Goal: Task Accomplishment & Management: Use online tool/utility

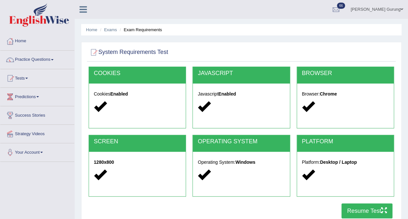
click at [30, 58] on link "Practice Questions" at bounding box center [37, 59] width 74 height 16
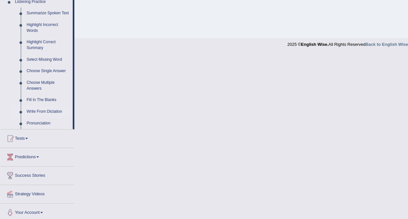
scroll to position [289, 0]
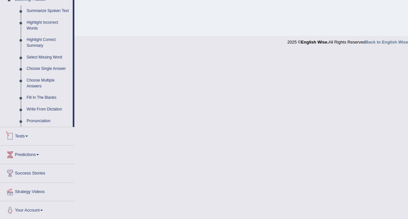
click at [25, 130] on link "Tests" at bounding box center [37, 135] width 74 height 16
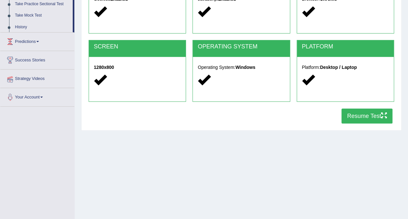
scroll to position [72, 0]
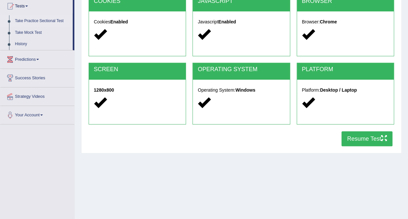
click at [53, 21] on link "Take Practice Sectional Test" at bounding box center [42, 21] width 61 height 12
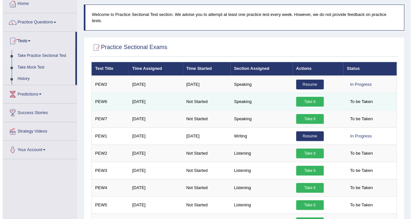
scroll to position [38, 0]
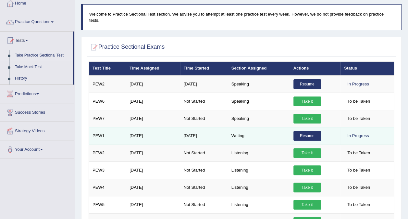
click at [296, 131] on link "Resume" at bounding box center [307, 136] width 28 height 10
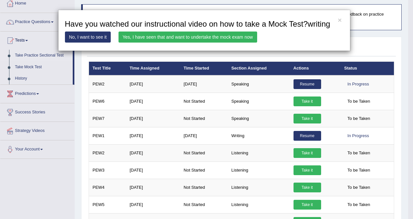
click at [227, 33] on link "Yes, I have seen that and want to undertake the mock exam now" at bounding box center [187, 36] width 138 height 11
click at [226, 36] on link "Yes, I have seen that and want to undertake the mock exam now" at bounding box center [187, 36] width 138 height 11
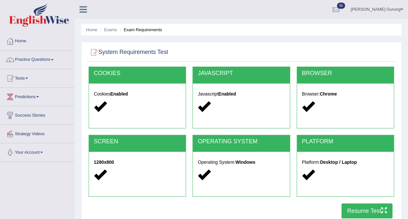
click at [353, 209] on button "Resume Test" at bounding box center [366, 210] width 51 height 15
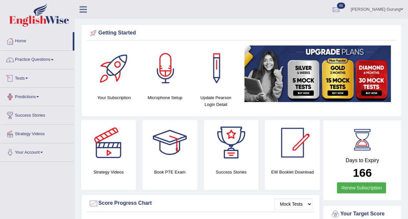
click at [24, 77] on link "Tests" at bounding box center [37, 77] width 74 height 16
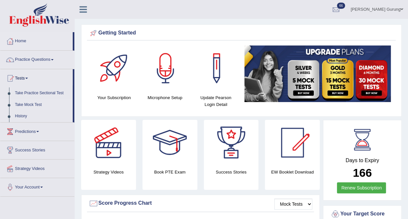
click at [31, 103] on link "Take Mock Test" at bounding box center [42, 105] width 61 height 12
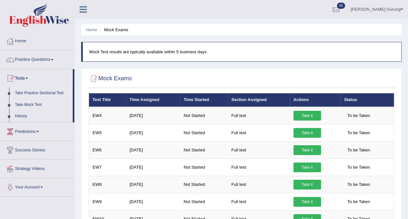
click at [42, 92] on link "Take Practice Sectional Test" at bounding box center [42, 93] width 61 height 12
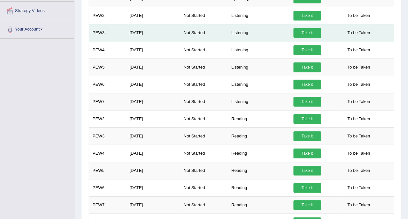
scroll to position [158, 0]
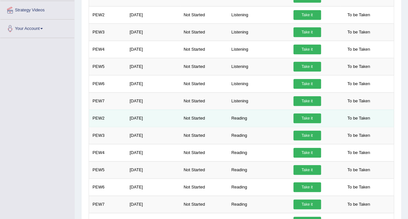
click at [300, 113] on link "Take it" at bounding box center [307, 118] width 28 height 10
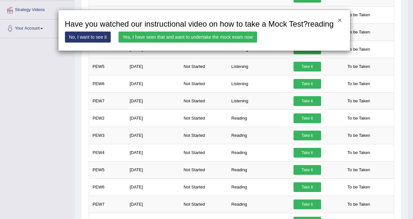
click at [339, 21] on button "×" at bounding box center [339, 20] width 4 height 7
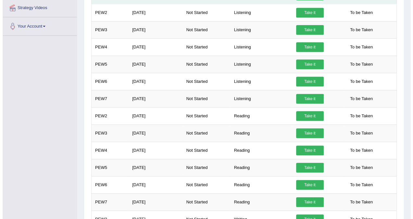
scroll to position [162, 0]
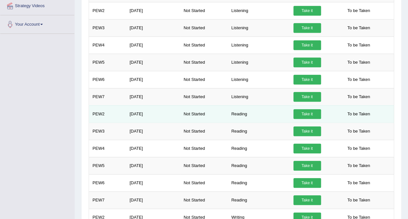
click at [299, 109] on link "Take it" at bounding box center [307, 114] width 28 height 10
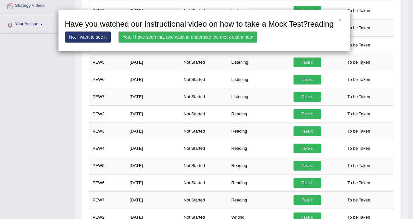
click at [187, 33] on link "Yes, I have seen that and want to undertake the mock exam now" at bounding box center [187, 36] width 138 height 11
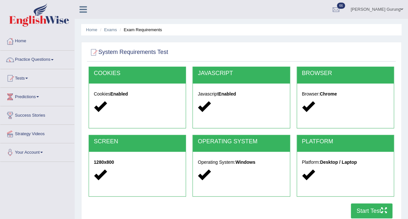
click at [357, 210] on button "Start Test" at bounding box center [372, 210] width 42 height 15
click at [26, 83] on link "Tests" at bounding box center [37, 77] width 74 height 16
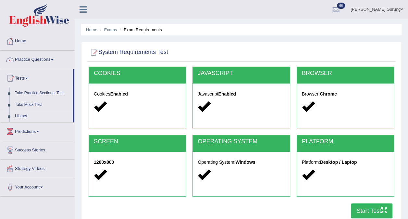
click at [30, 114] on link "History" at bounding box center [42, 116] width 61 height 12
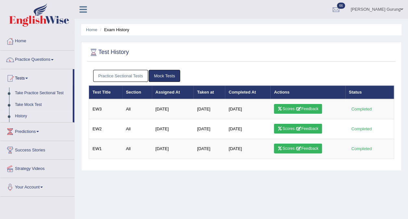
click at [125, 77] on link "Practice Sectional Tests" at bounding box center [120, 76] width 55 height 12
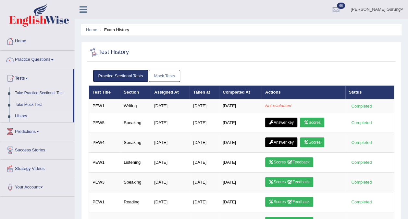
scroll to position [6, 0]
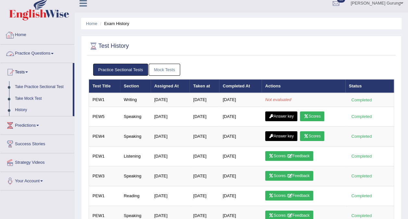
click at [32, 36] on link "Home" at bounding box center [37, 34] width 74 height 16
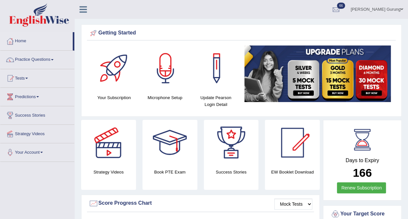
click at [377, 10] on link "[PERSON_NAME] Gurung" at bounding box center [376, 8] width 62 height 17
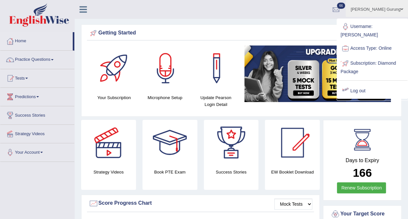
click at [363, 83] on link "Log out" at bounding box center [372, 90] width 70 height 15
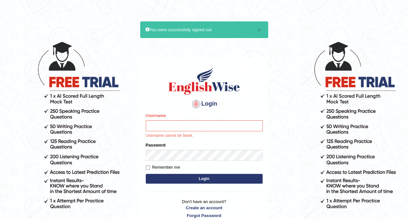
click at [253, 8] on html "× You were successfully signed out Login Please fix the following errors: Usern…" at bounding box center [204, 109] width 408 height 219
